Goal: Task Accomplishment & Management: Complete application form

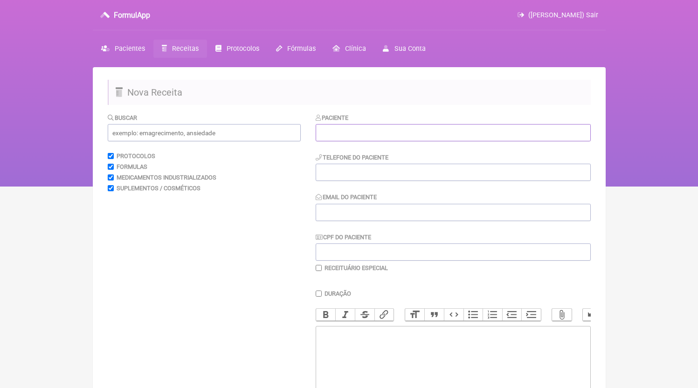
click at [343, 136] on input "text" at bounding box center [453, 132] width 275 height 17
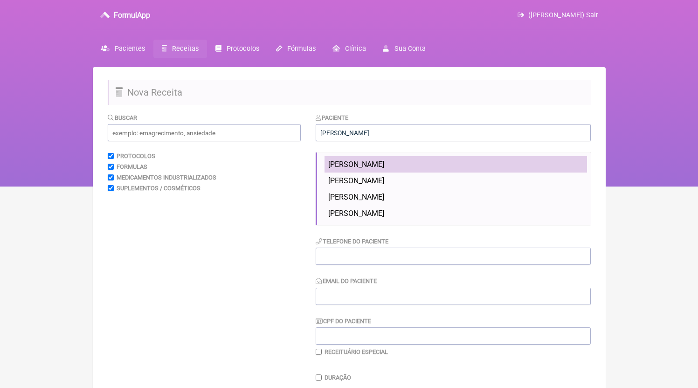
click at [384, 170] on li "[PERSON_NAME]" at bounding box center [456, 164] width 263 height 16
type input "[PERSON_NAME]"
type input "21975250177"
type input "[EMAIL_ADDRESS][DOMAIN_NAME]"
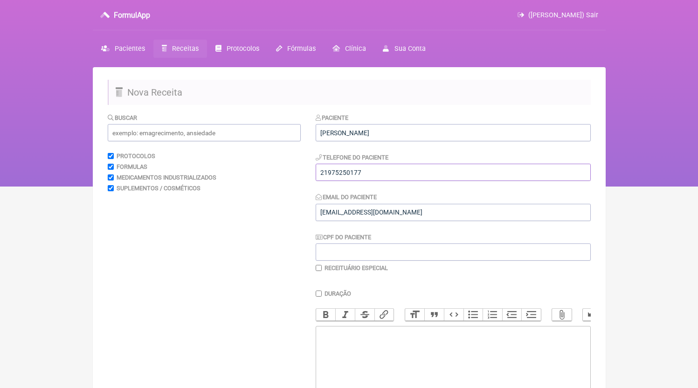
click at [384, 180] on input "21975250177" at bounding box center [453, 172] width 275 height 17
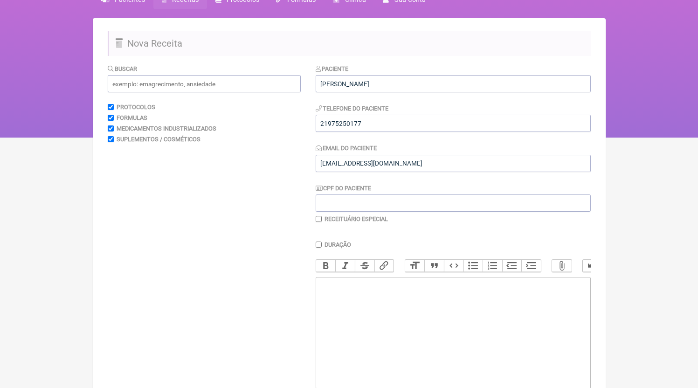
click at [388, 359] on trix-editor at bounding box center [453, 333] width 275 height 112
paste trix-editor "<div>21975250177</div>"
paste trix-editor "<div>21975250177<br><br>21975250177</div>"
type trix-editor "<div>21975250177<br><br>21975250177</div>"
paste trix-editor "<div>21975250177</div>"
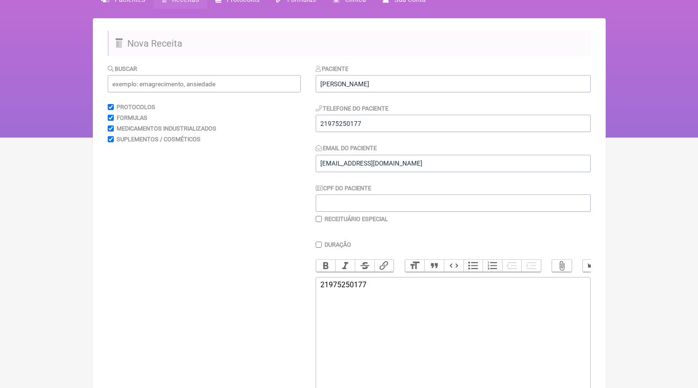
paste trix-editor "<div>21975250177<br><br>Receituário de Controle Especial<br>1ª VIA FARMÁCIA<br>…"
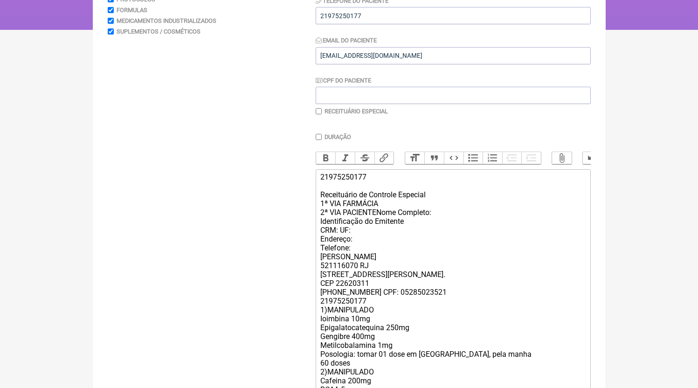
scroll to position [163, 0]
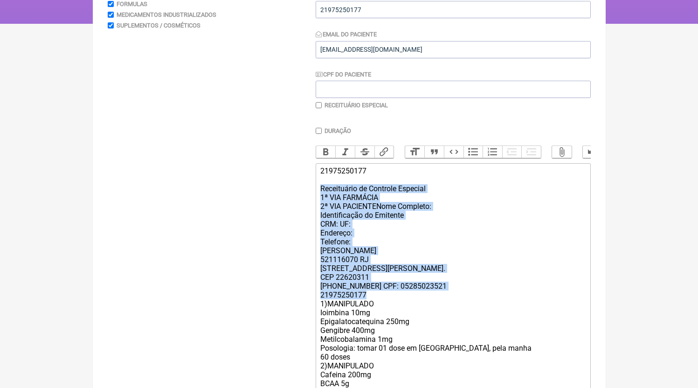
drag, startPoint x: 373, startPoint y: 304, endPoint x: 289, endPoint y: 201, distance: 133.2
click at [289, 201] on form "Buscar Protocolos Formulas Medicamentos Industrializados Suplementos / Cosmétic…" at bounding box center [349, 245] width 483 height 590
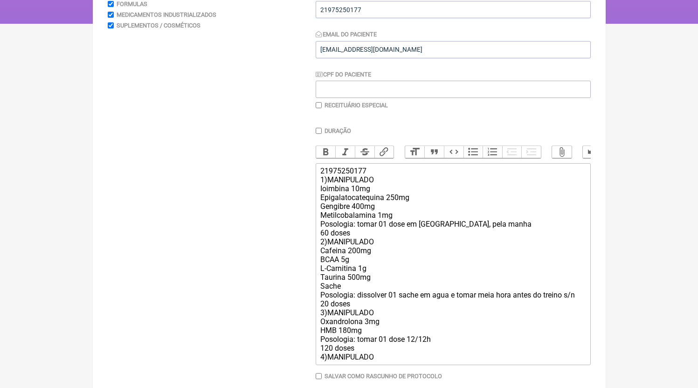
click at [368, 242] on div "21975250177 1)MANIPULADO Ioimbina 10mg Epigalatocatequina 250mg Gengibre 400mg …" at bounding box center [452, 264] width 265 height 195
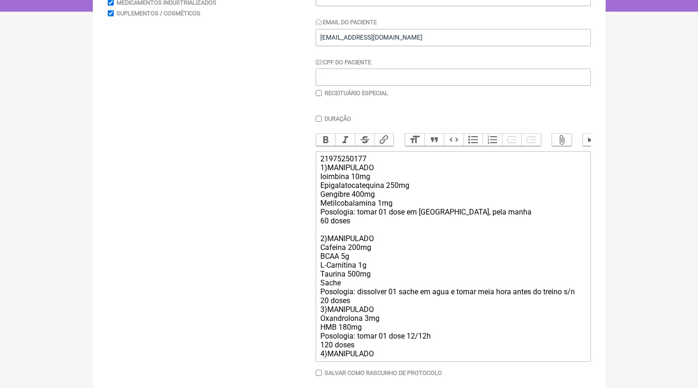
scroll to position [215, 0]
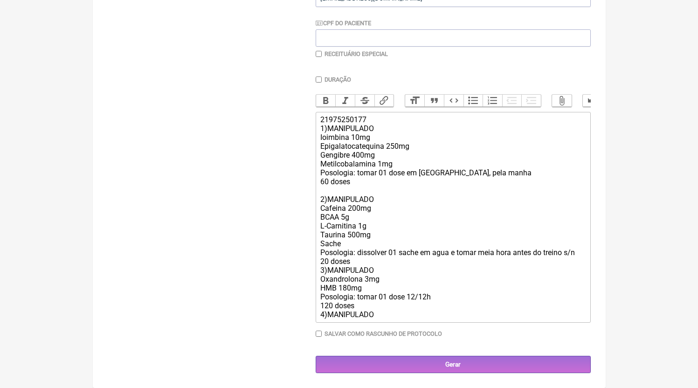
click at [360, 272] on div "21975250177 1)MANIPULADO Ioimbina 10mg Epigalatocatequina 250mg Gengibre 400mg …" at bounding box center [452, 217] width 265 height 204
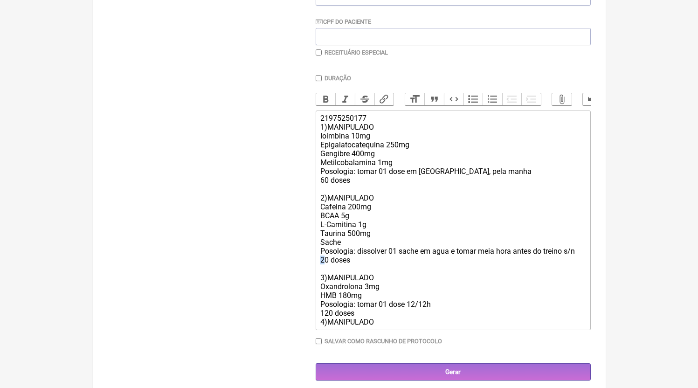
drag, startPoint x: 326, startPoint y: 270, endPoint x: 317, endPoint y: 270, distance: 9.8
click at [317, 270] on trix-editor "21975250177 1)MANIPULADO Ioimbina 10mg Epigalatocatequina 250mg Gengibre 400mg …" at bounding box center [453, 221] width 275 height 220
click at [356, 220] on div "21975250177 1)MANIPULADO Ioimbina 10mg Epigalatocatequina 250mg Gengibre 400mg …" at bounding box center [452, 220] width 265 height 213
click at [389, 326] on div "21975250177 1)MANIPULADO Ioimbina 10mg Epigalatocatequina 250mg Gengibre 400mg …" at bounding box center [452, 220] width 265 height 213
click at [380, 321] on div "21975250177 1)MANIPULADO Ioimbina 10mg Epigalatocatequina 250mg Gengibre 400mg …" at bounding box center [452, 220] width 265 height 213
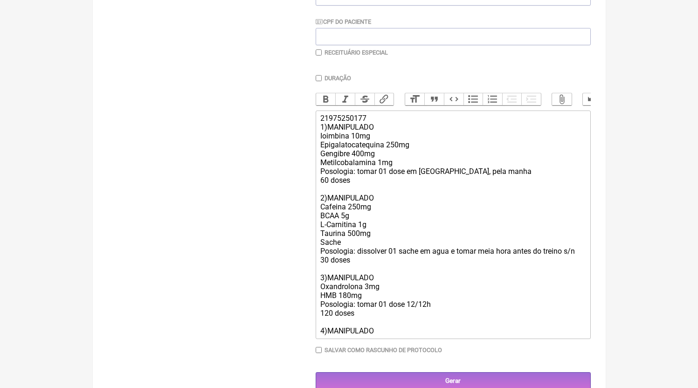
paste trix-editor "<div>21975250177<br>1)MANIPULADO<br>Ioimbina 10mg<br>Epigalatocatequina 250mg<b…"
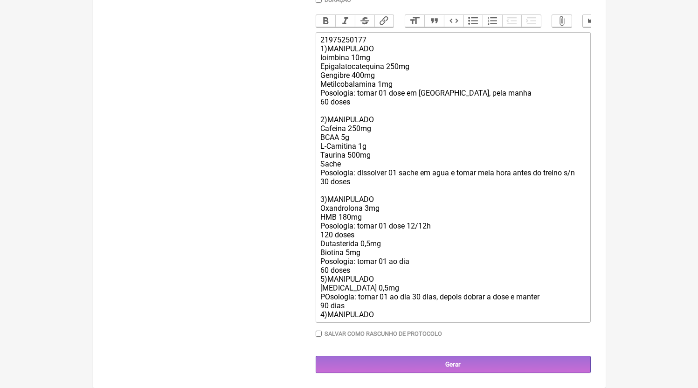
scroll to position [242, 0]
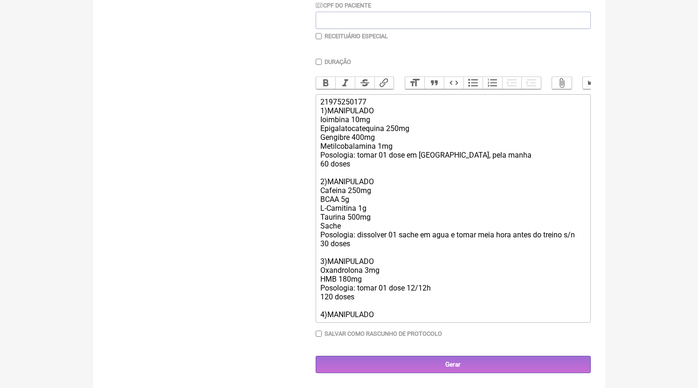
click at [396, 321] on trix-editor "21975250177 1)MANIPULADO Ioimbina 10mg Epigalatocatequina 250mg Gengibre 400mg …" at bounding box center [453, 208] width 275 height 229
paste trix-editor "Dutasterida 0,5mg<br>Biotina 5mg<br>Posologia: tomar 01 ao dia<br>60 doses<br>5…"
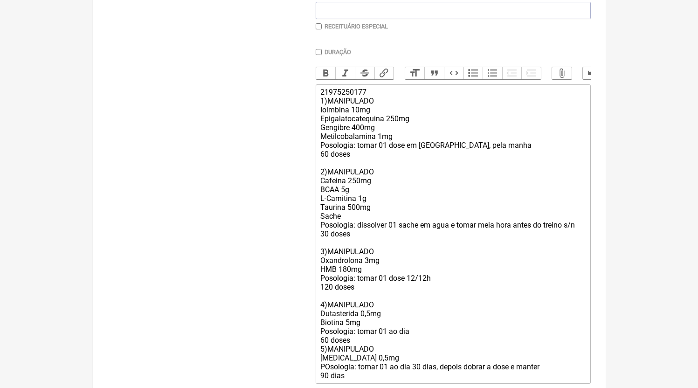
scroll to position [312, 0]
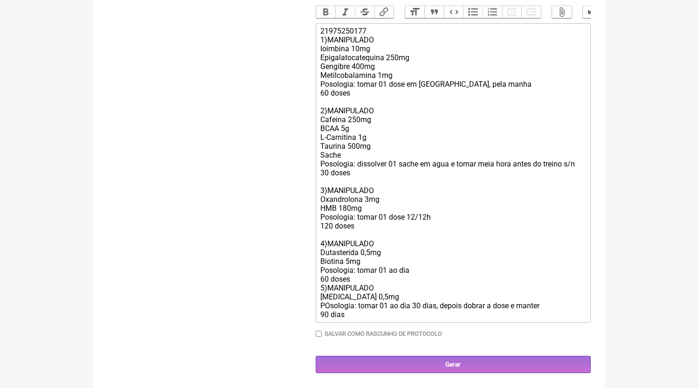
click at [359, 285] on div "21975250177 1)MANIPULADO Ioimbina 10mg Epigalatocatequina 250mg Gengibre 400mg …" at bounding box center [452, 173] width 265 height 292
click at [360, 283] on div "21975250177 1)MANIPULADO Ioimbina 10mg Epigalatocatequina 250mg Gengibre 400mg …" at bounding box center [452, 173] width 265 height 292
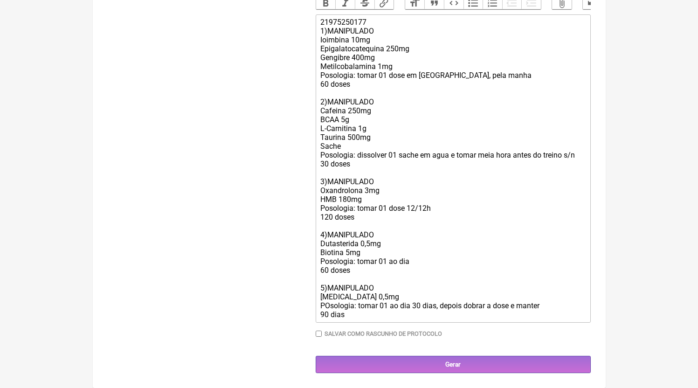
click at [363, 306] on div "21975250177 1)MANIPULADO Ioimbina 10mg Epigalatocatequina 250mg Gengibre 400mg …" at bounding box center [452, 168] width 265 height 301
click at [380, 315] on div "21975250177 1)MANIPULADO Ioimbina 10mg Epigalatocatequina 250mg Gengibre 400mg …" at bounding box center [452, 168] width 265 height 301
drag, startPoint x: 361, startPoint y: 316, endPoint x: 576, endPoint y: 314, distance: 215.5
click at [576, 314] on div "21975250177 1)MANIPULADO Ioimbina 10mg Epigalatocatequina 250mg Gengibre 400mg …" at bounding box center [452, 168] width 265 height 301
drag, startPoint x: 431, startPoint y: 305, endPoint x: 510, endPoint y: 311, distance: 79.0
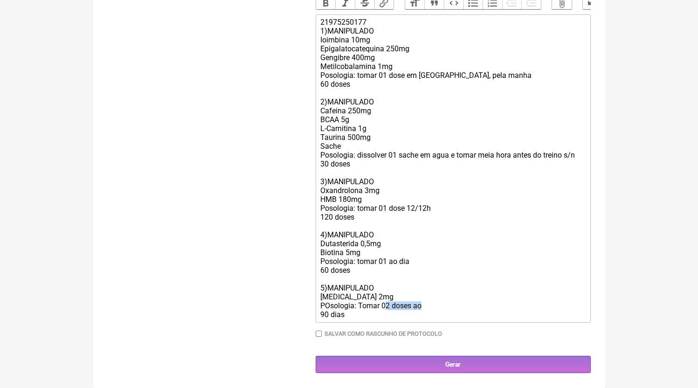
click at [510, 311] on div "21975250177 1)MANIPULADO Ioimbina 10mg Epigalatocatequina 250mg Gengibre 400mg …" at bounding box center [452, 168] width 265 height 301
type trix-editor "<div>21975250177<br>1)MANIPULADO<br>Ioimbina 10mg<br>Epigalatocatequina 250mg<b…"
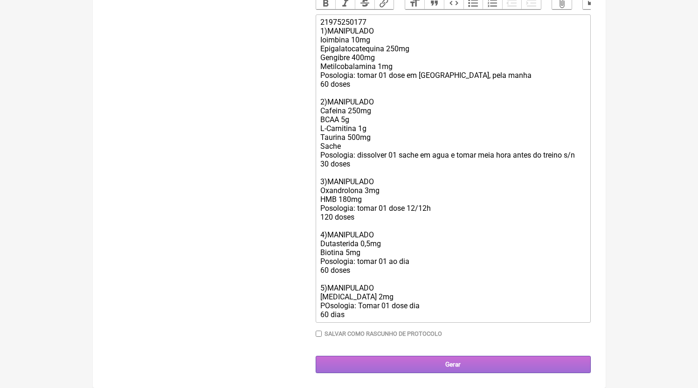
click at [501, 373] on input "Gerar" at bounding box center [453, 364] width 275 height 17
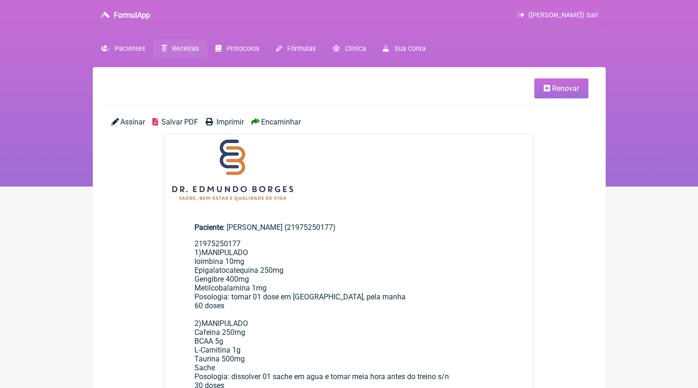
click at [184, 52] on span "Receitas" at bounding box center [185, 49] width 27 height 8
